Goal: Information Seeking & Learning: Understand process/instructions

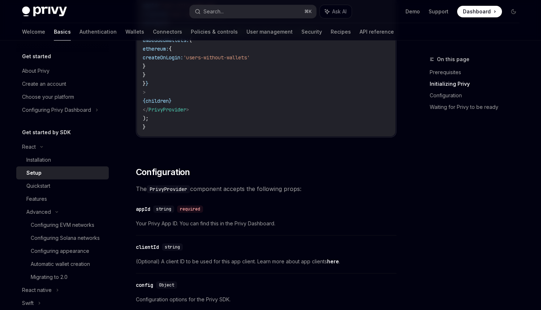
scroll to position [371, 0]
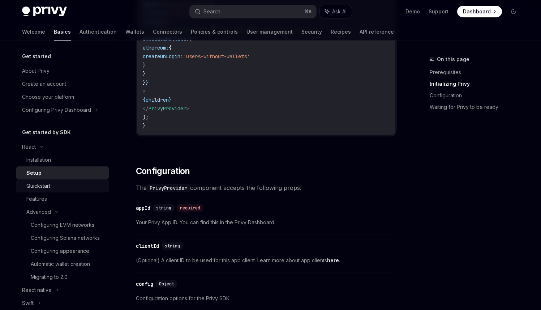
click at [85, 181] on link "Quickstart" at bounding box center [62, 185] width 92 height 13
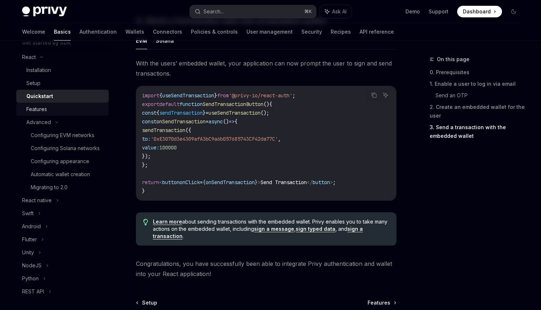
scroll to position [96, 0]
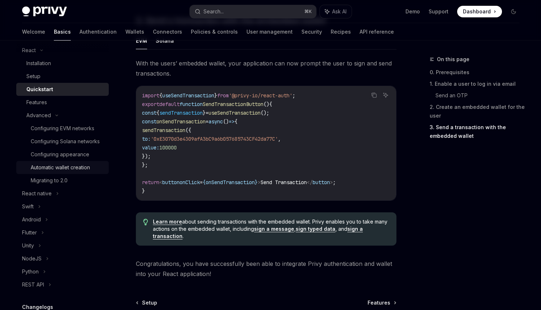
click at [74, 172] on div "Automatic wallet creation" at bounding box center [60, 167] width 59 height 9
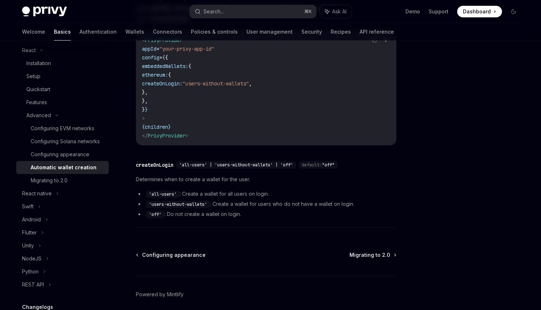
scroll to position [249, 0]
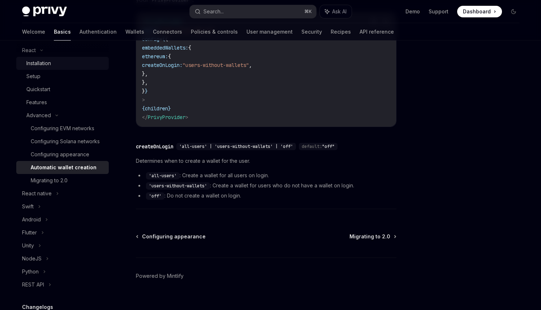
click at [47, 64] on div "Installation" at bounding box center [38, 63] width 25 height 9
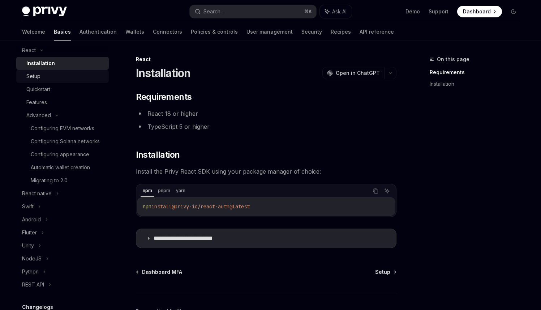
click at [49, 77] on div "Setup" at bounding box center [65, 76] width 78 height 9
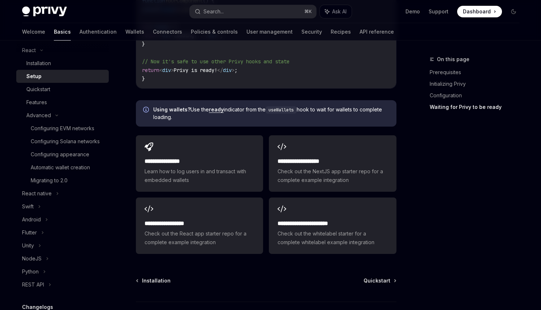
scroll to position [931, 0]
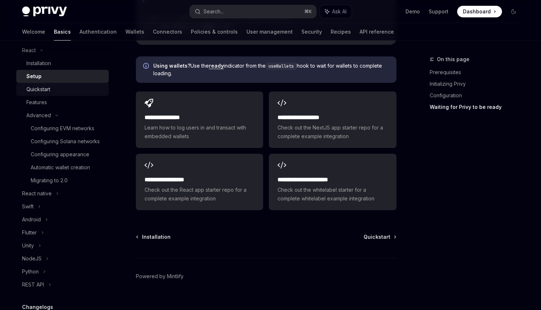
click at [65, 88] on div "Quickstart" at bounding box center [65, 89] width 78 height 9
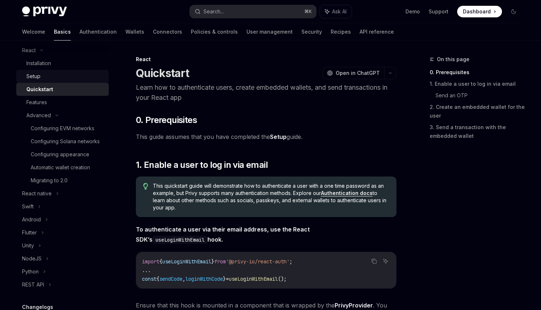
click at [72, 77] on div "Setup" at bounding box center [65, 76] width 78 height 9
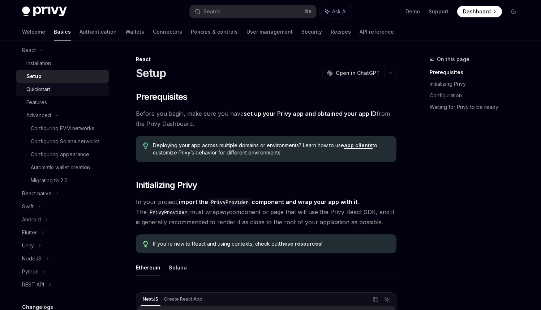
click at [73, 87] on div "Quickstart" at bounding box center [65, 89] width 78 height 9
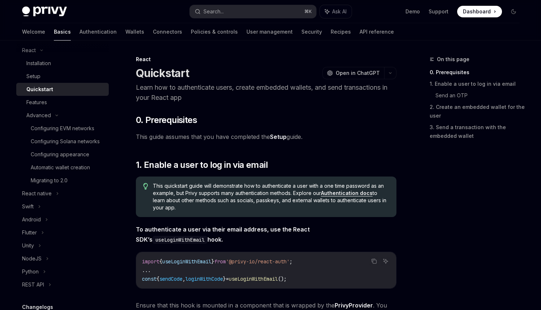
click at [276, 133] on link "Setup" at bounding box center [278, 137] width 17 height 8
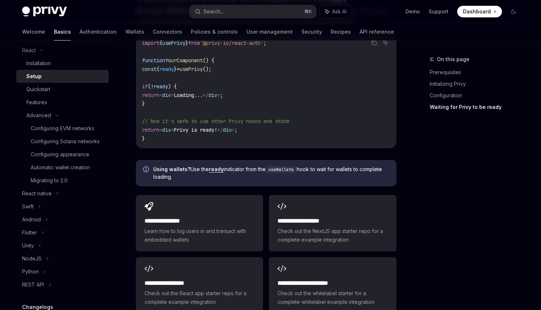
scroll to position [831, 0]
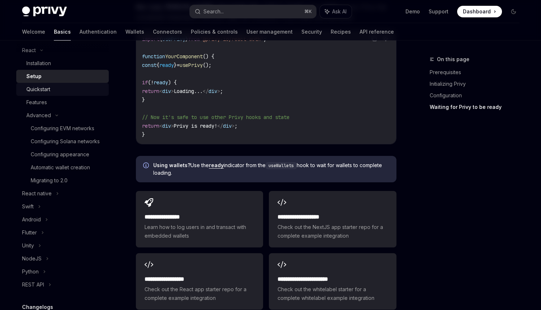
click at [69, 87] on div "Quickstart" at bounding box center [65, 89] width 78 height 9
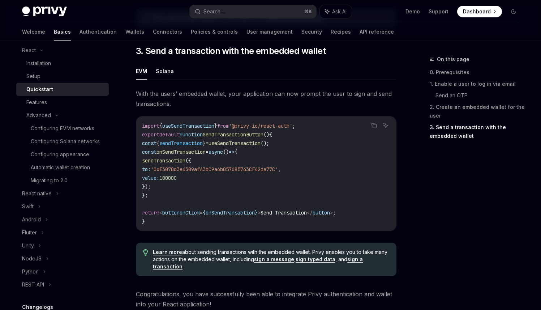
scroll to position [738, 0]
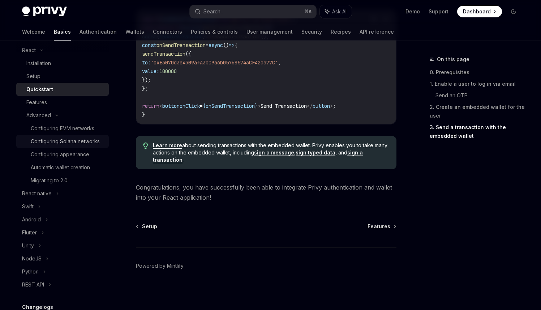
click at [60, 142] on div "Configuring Solana networks" at bounding box center [65, 141] width 69 height 9
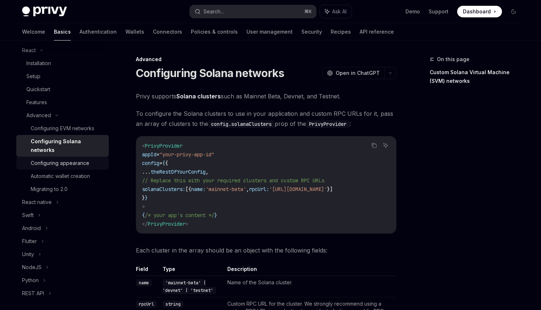
click at [64, 160] on div "Configuring appearance" at bounding box center [60, 163] width 59 height 9
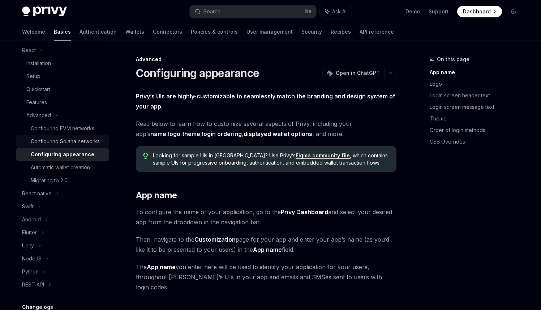
click at [35, 146] on div "Configuring Solana networks" at bounding box center [65, 141] width 69 height 9
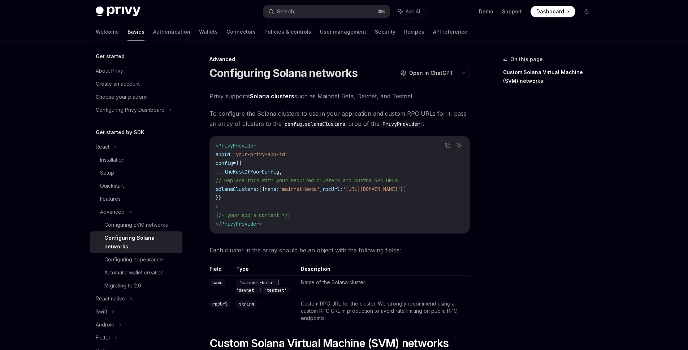
click at [540, 103] on div "Get started About Privy Create an account Choose your platform Configuring Priv…" at bounding box center [344, 330] width 532 height 580
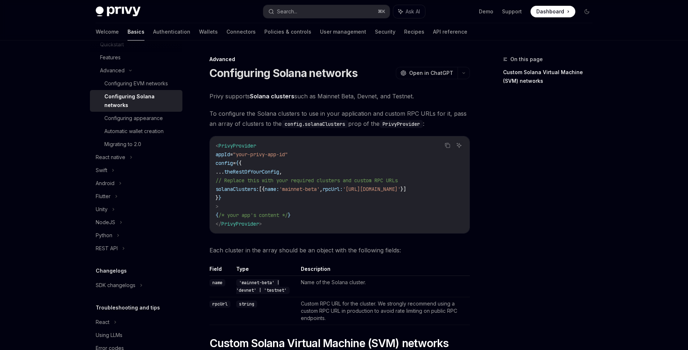
scroll to position [9, 0]
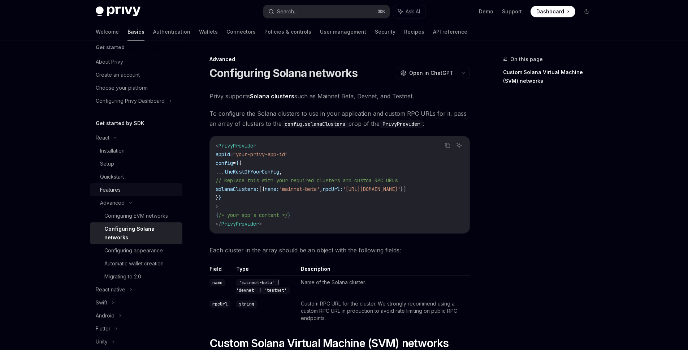
click at [137, 189] on div "Features" at bounding box center [139, 189] width 78 height 9
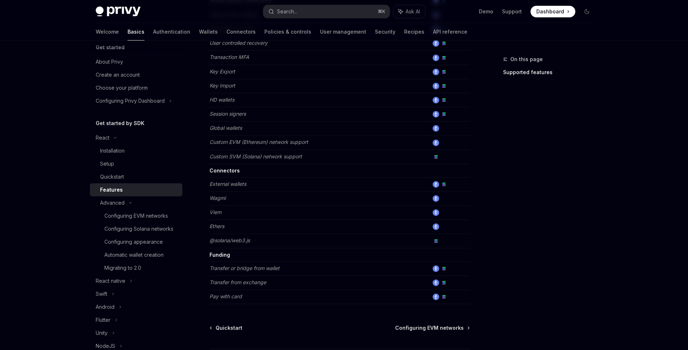
scroll to position [419, 0]
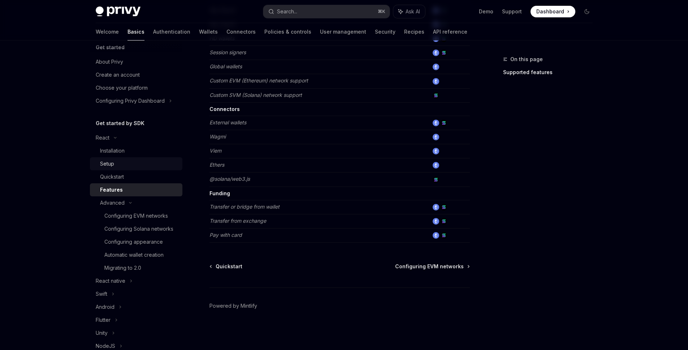
click at [147, 165] on div "Setup" at bounding box center [139, 163] width 78 height 9
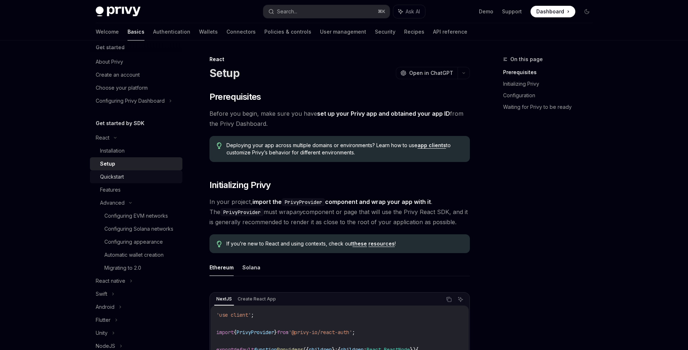
click at [130, 175] on div "Quickstart" at bounding box center [139, 176] width 78 height 9
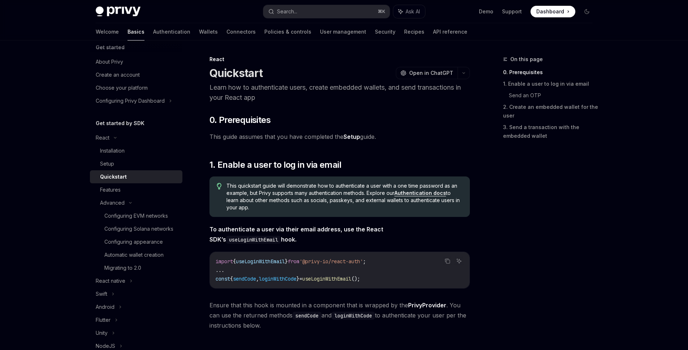
scroll to position [0, 0]
click at [115, 157] on link "Setup" at bounding box center [136, 163] width 92 height 13
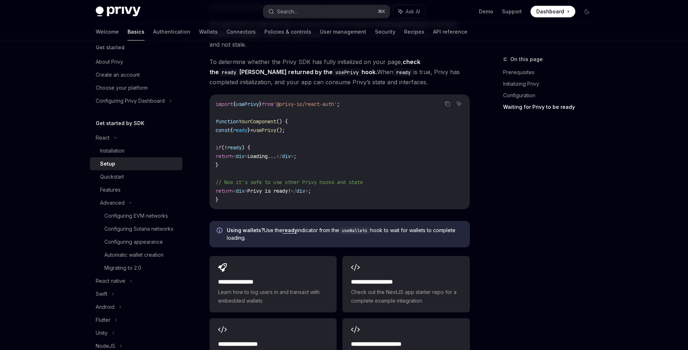
scroll to position [765, 0]
click at [251, 227] on span "Using wallets? Use the ready indicator from the useWallets hook to wait for wal…" at bounding box center [345, 234] width 236 height 15
click at [360, 228] on code "useWallets" at bounding box center [354, 231] width 31 height 7
click at [235, 228] on strong "Using wallets?" at bounding box center [245, 231] width 37 height 6
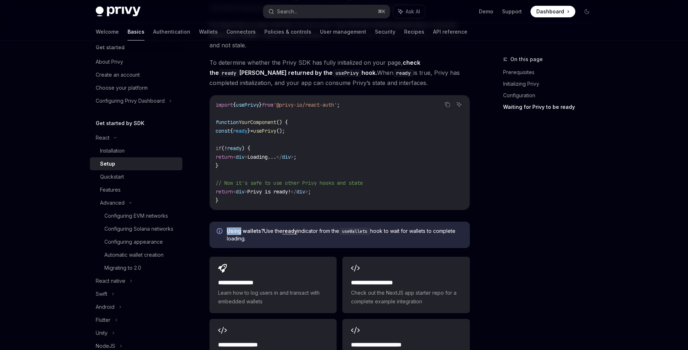
click at [235, 228] on strong "Using wallets?" at bounding box center [245, 231] width 37 height 6
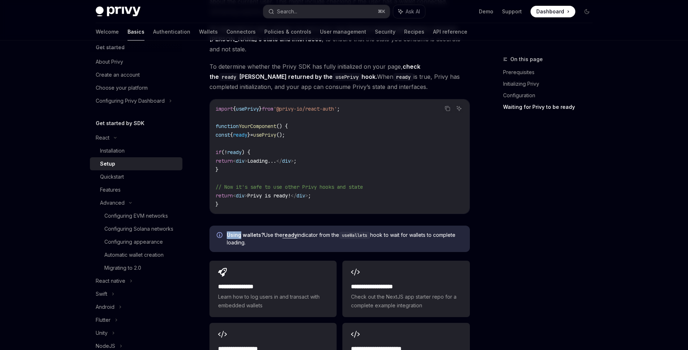
scroll to position [751, 0]
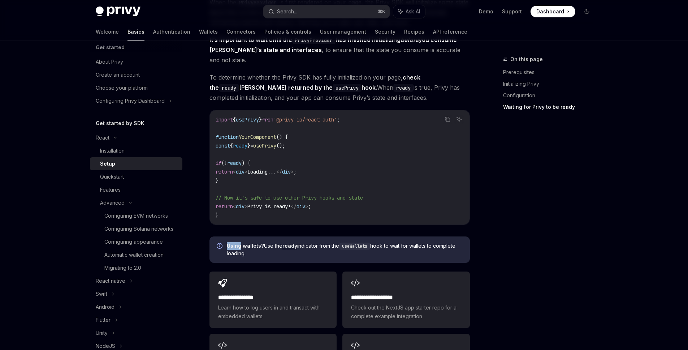
click at [288, 242] on link "ready" at bounding box center [289, 245] width 15 height 7
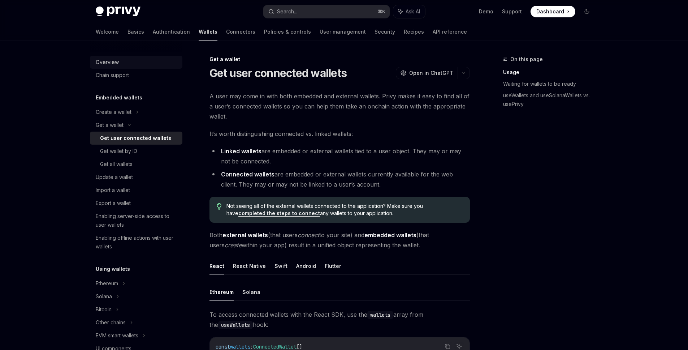
click at [110, 65] on div "Overview" at bounding box center [107, 62] width 23 height 9
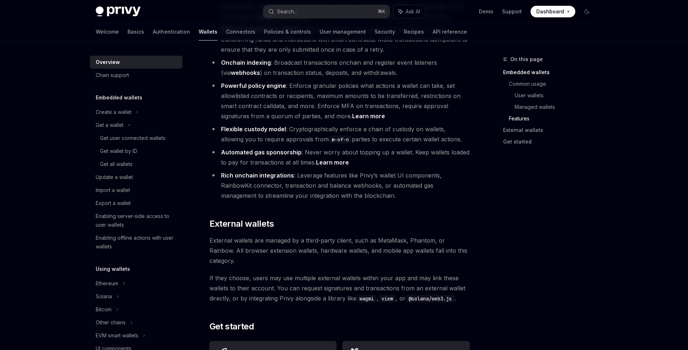
scroll to position [1070, 0]
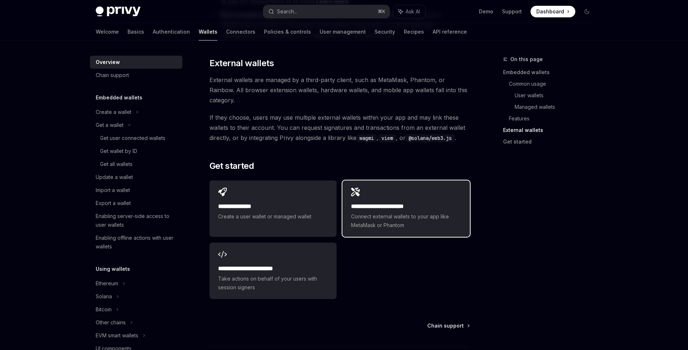
click at [355, 187] on icon at bounding box center [355, 191] width 9 height 9
type textarea "*"
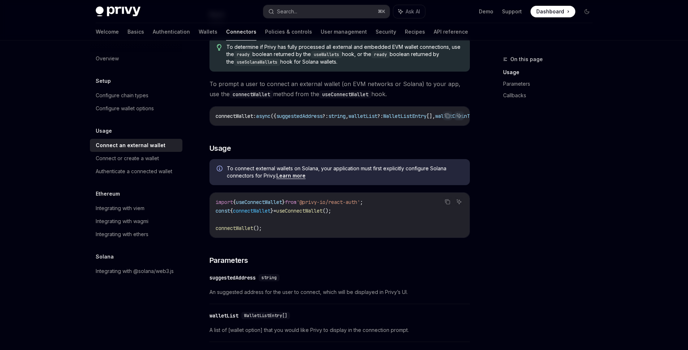
scroll to position [151, 0]
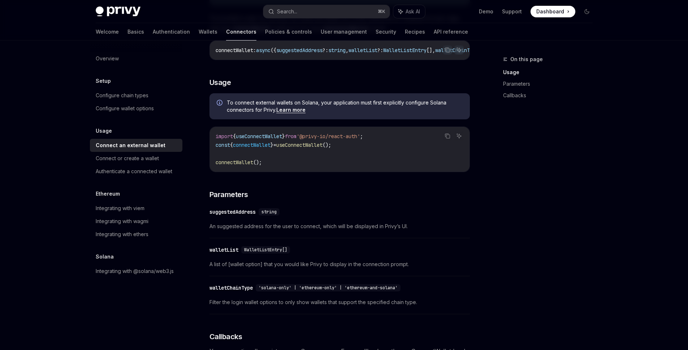
click at [373, 189] on div "To determine if Privy has fully processed all external and embedded EVM wallet …" at bounding box center [340, 248] width 260 height 565
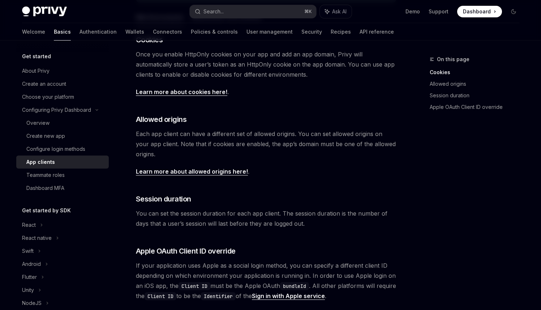
scroll to position [169, 0]
click at [265, 151] on span "Each app client can have a different set of allowed origins. You can set allowe…" at bounding box center [266, 143] width 260 height 30
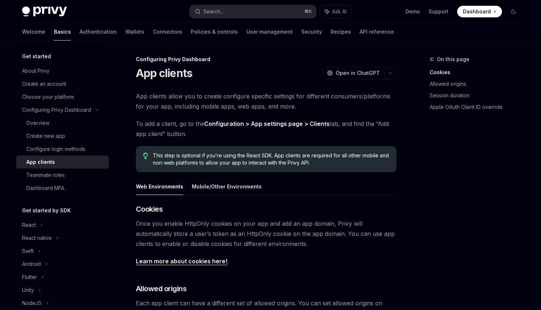
scroll to position [116, 0]
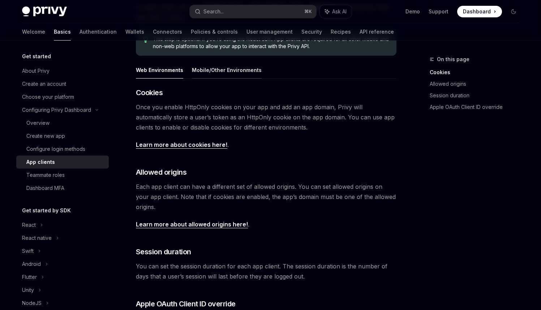
click at [231, 68] on button "Mobile/Other Environments" at bounding box center [227, 69] width 70 height 17
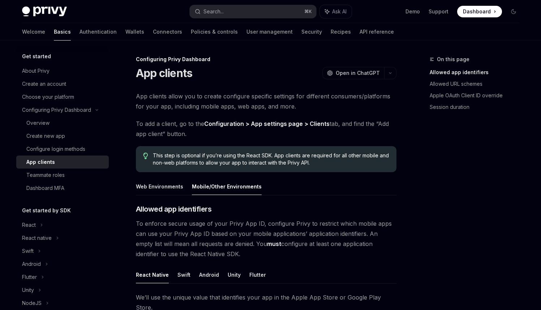
type textarea "*"
